Goal: Task Accomplishment & Management: Use online tool/utility

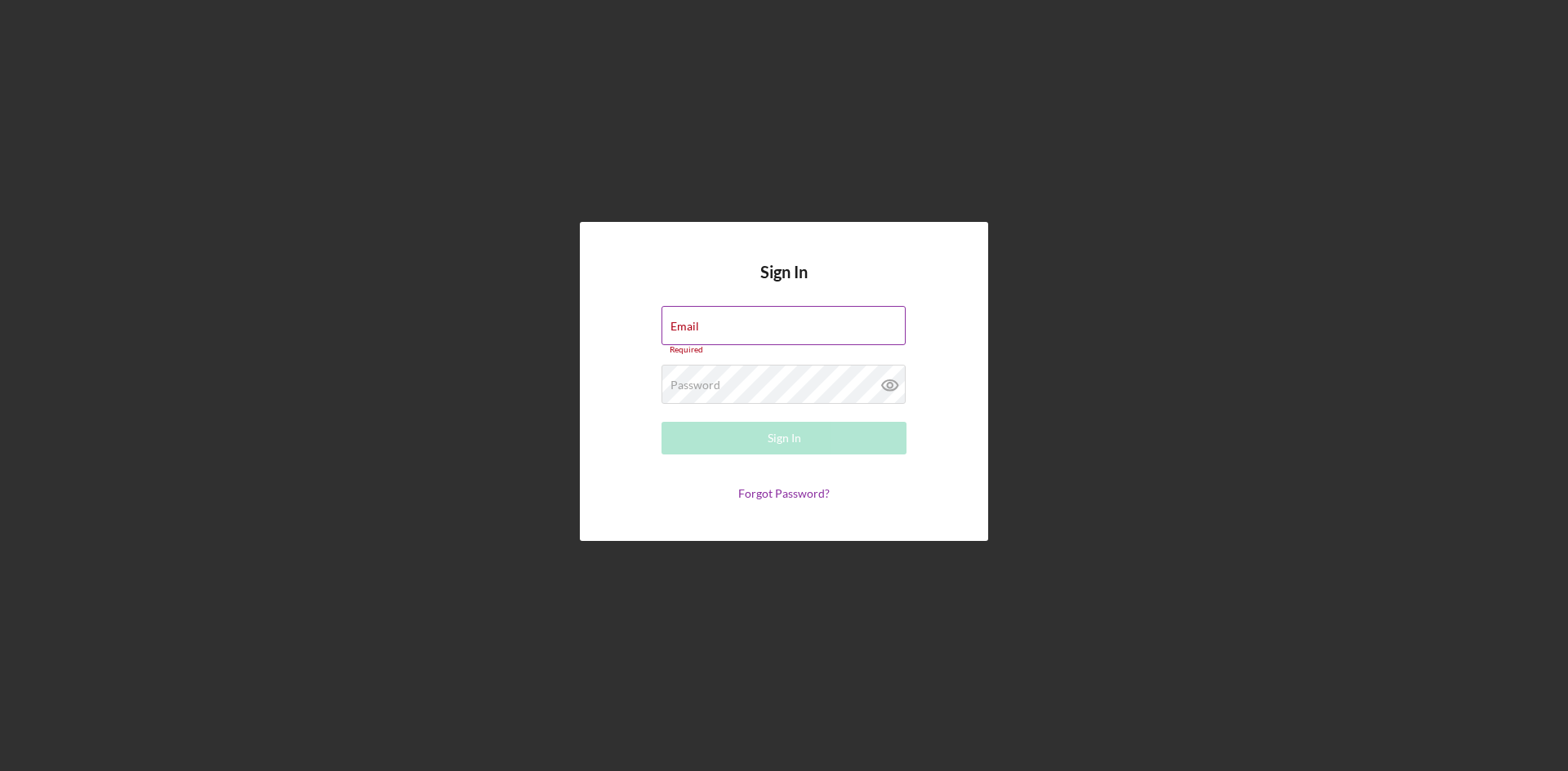
click at [820, 324] on div "Email Required" at bounding box center [784, 331] width 245 height 49
click at [784, 323] on div "Email Required" at bounding box center [784, 331] width 245 height 49
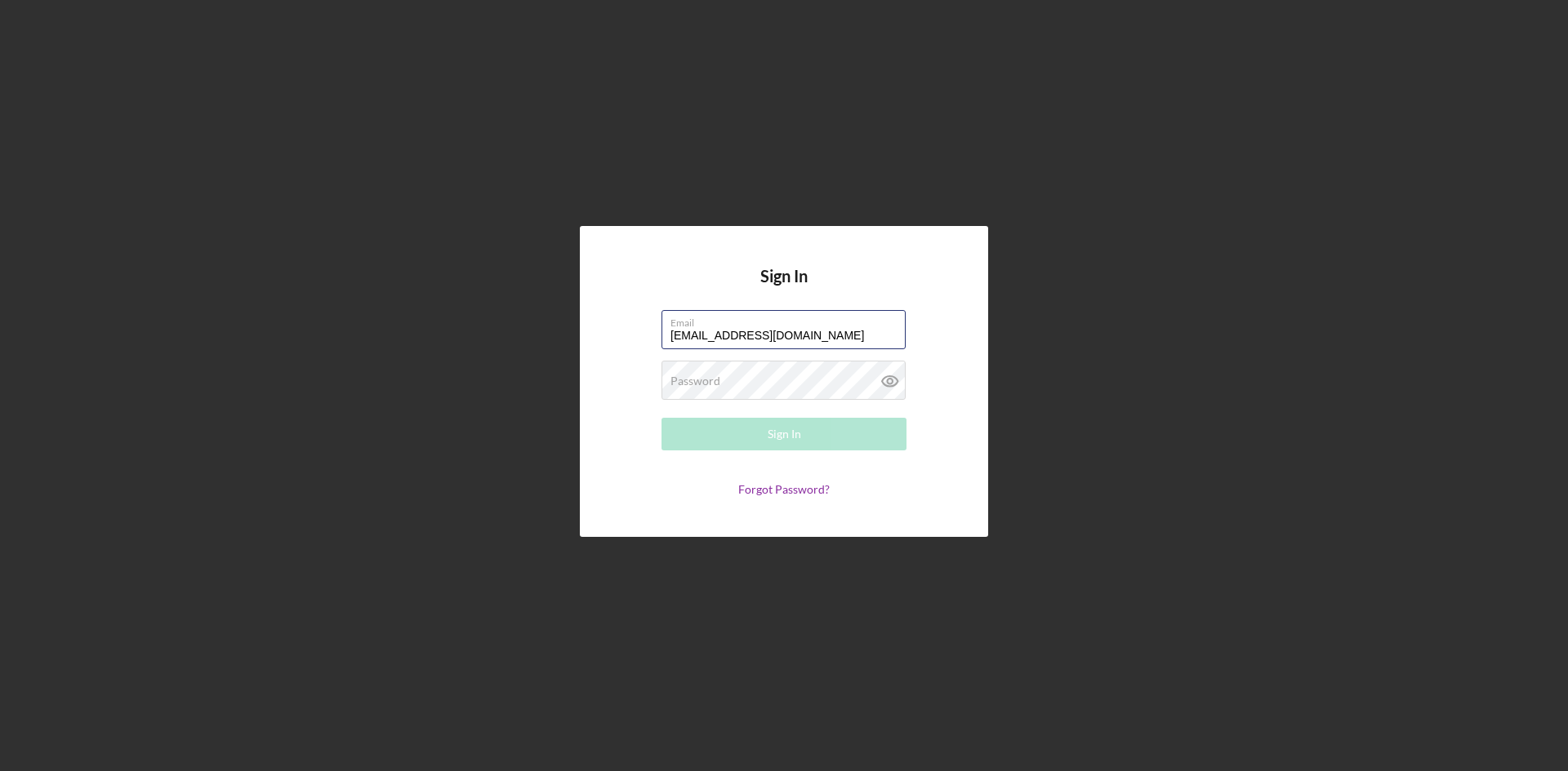
type input "[EMAIL_ADDRESS][DOMAIN_NAME]"
click at [807, 441] on button "Sign In" at bounding box center [784, 434] width 245 height 33
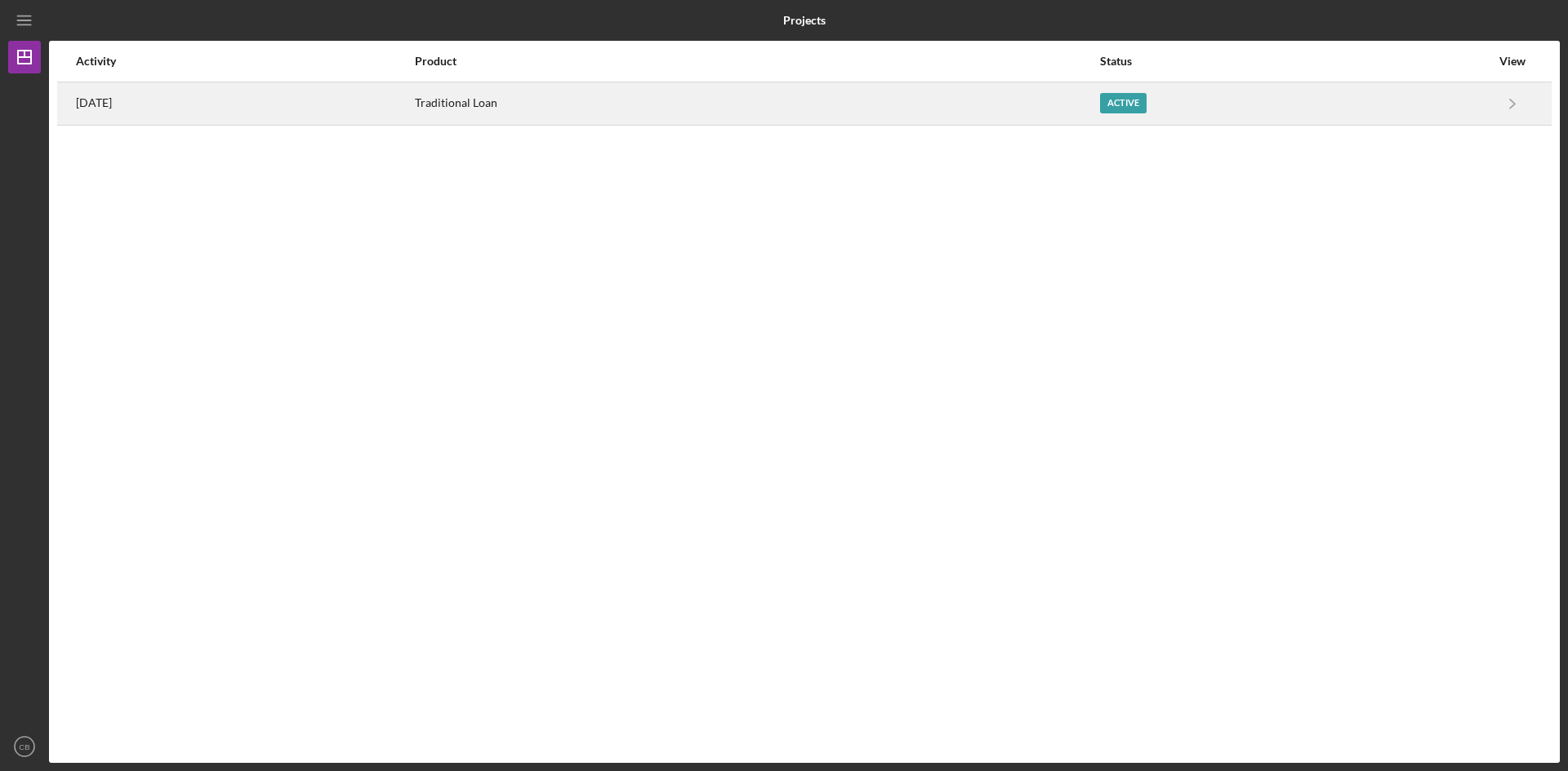
click at [1142, 100] on div "Active" at bounding box center [1124, 103] width 46 height 21
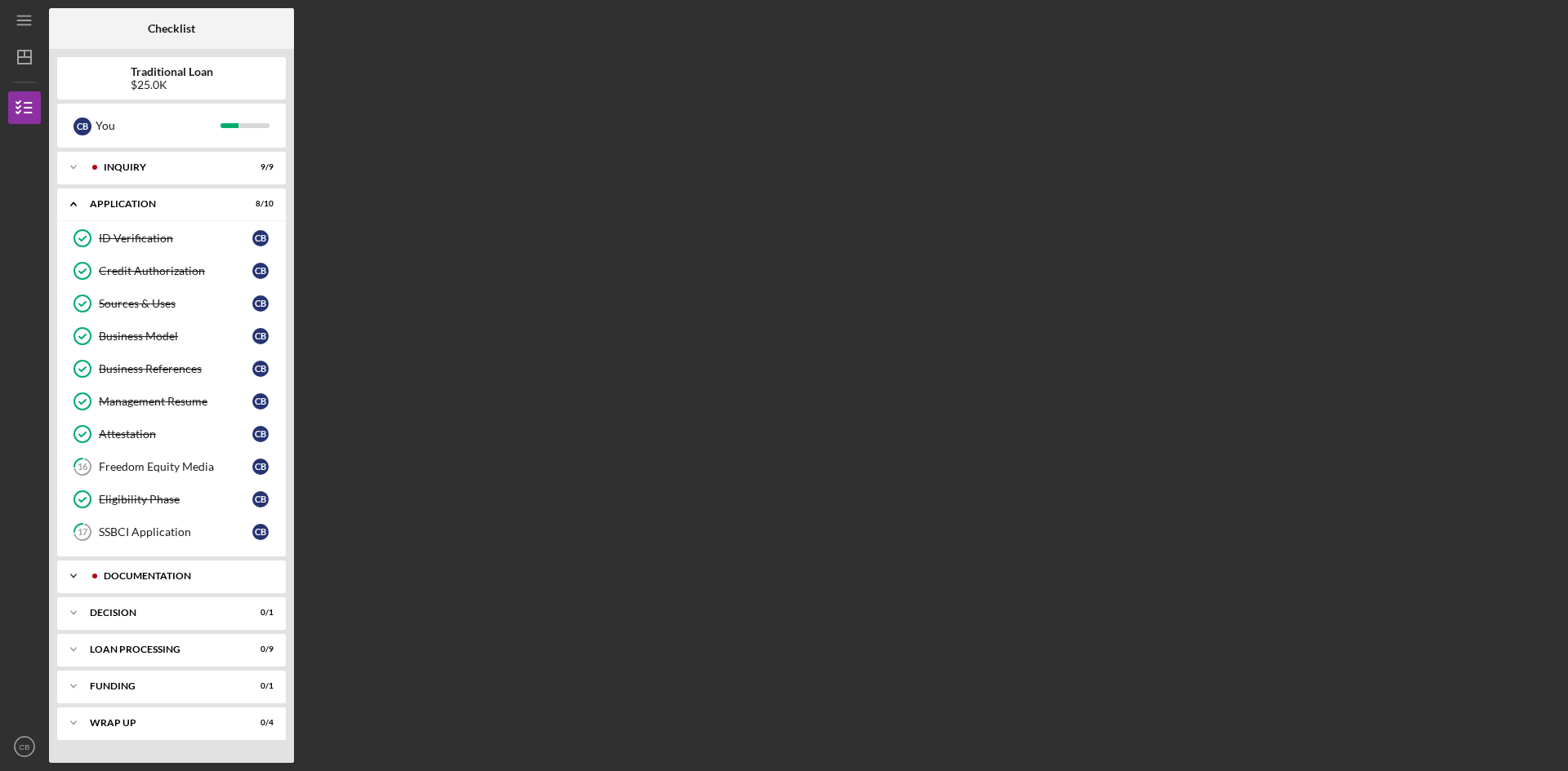
click at [174, 576] on div "Documentation" at bounding box center [184, 575] width 162 height 10
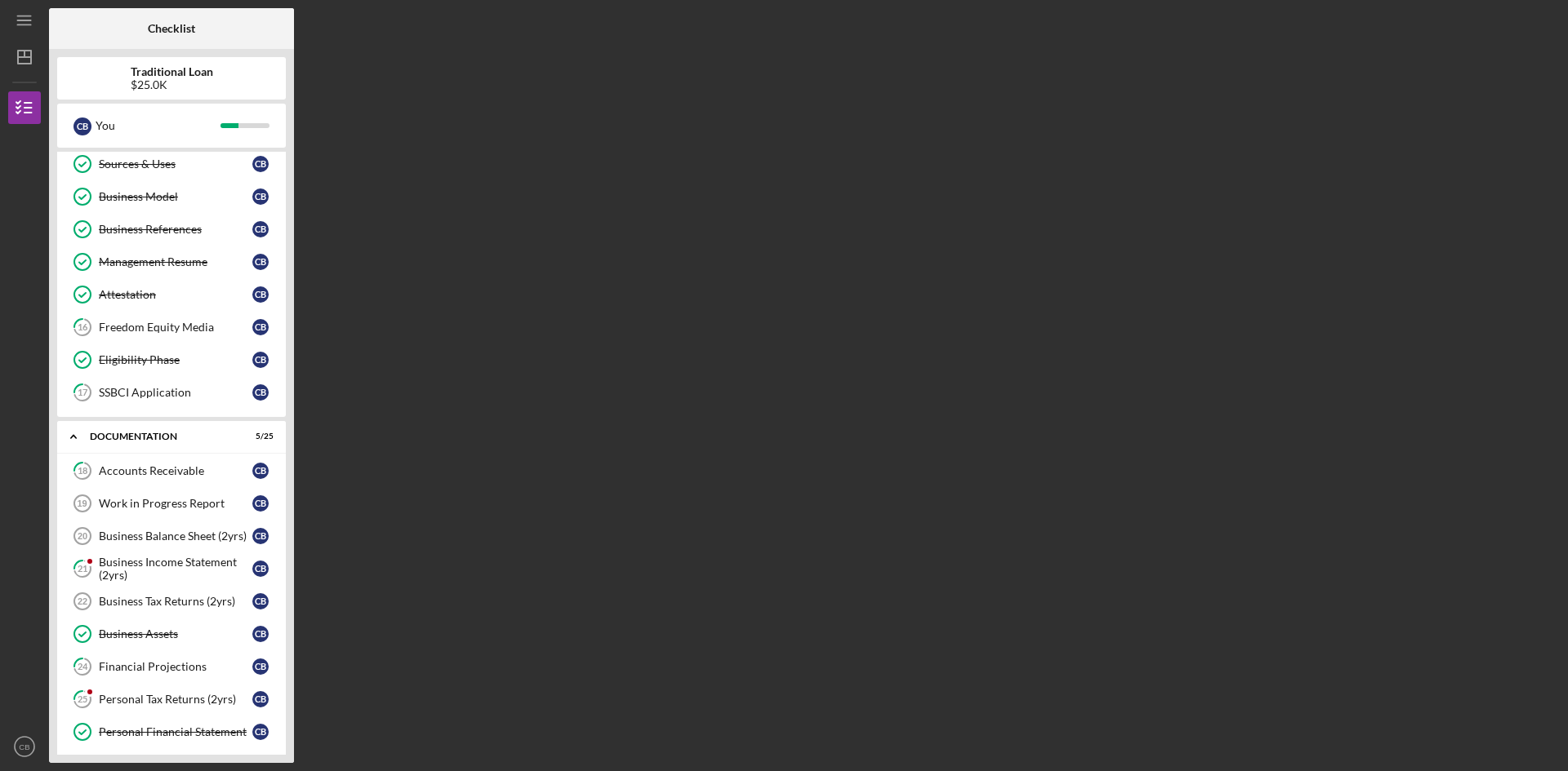
scroll to position [163, 0]
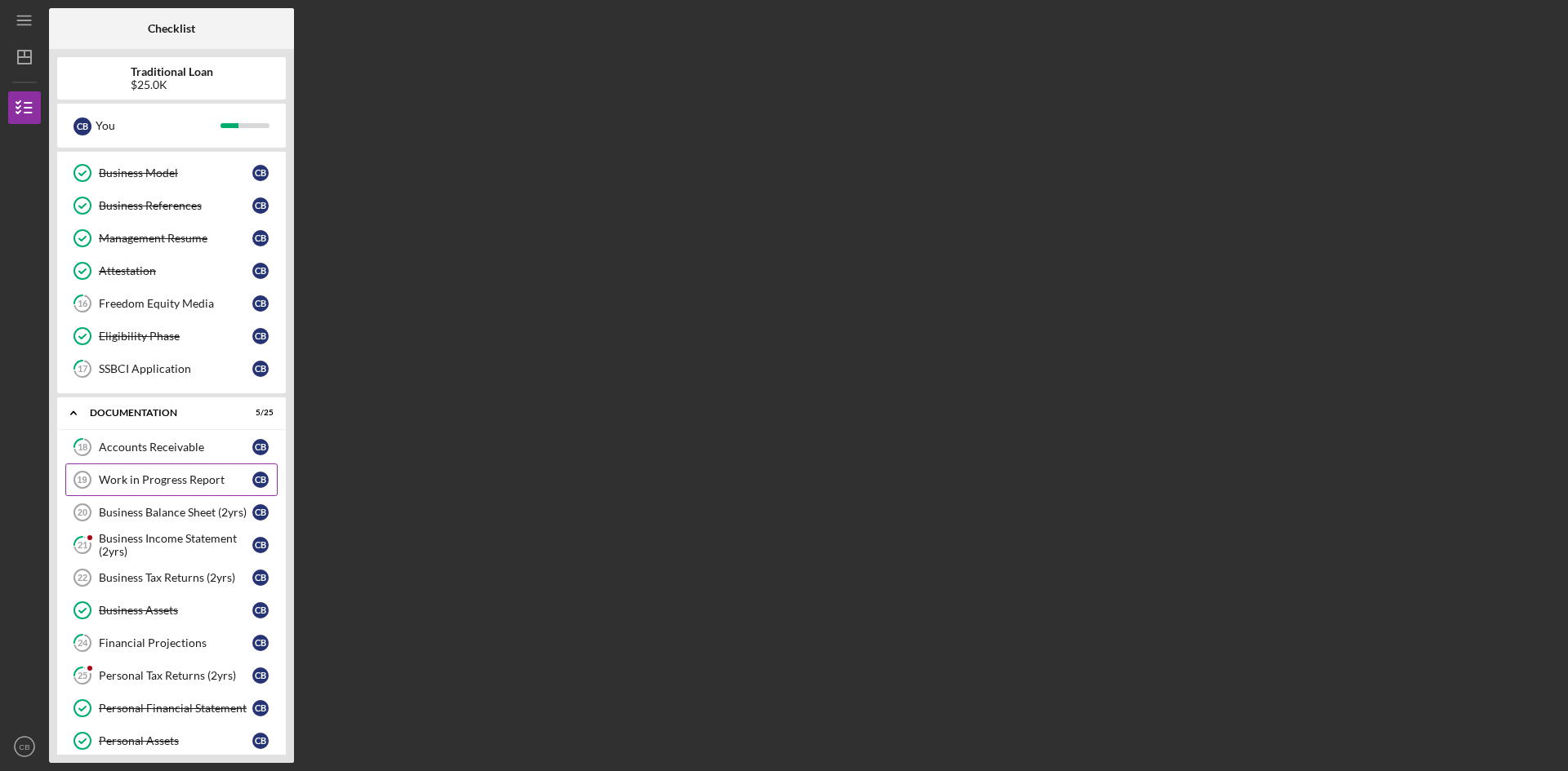
click at [230, 485] on div "Work in Progress Report" at bounding box center [176, 480] width 154 height 13
